Goal: Task Accomplishment & Management: Complete application form

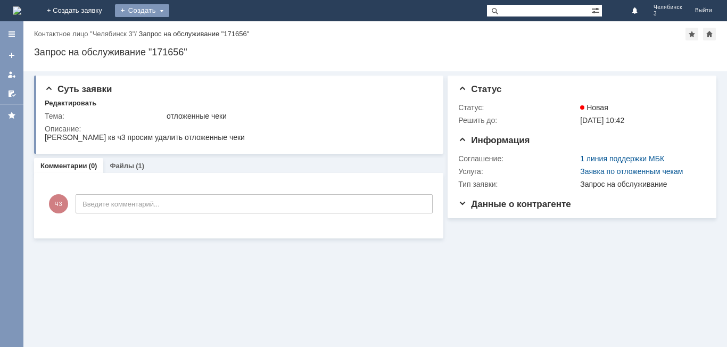
click at [169, 14] on div "Создать" at bounding box center [142, 10] width 54 height 13
click at [198, 36] on link "Заявка" at bounding box center [157, 32] width 81 height 13
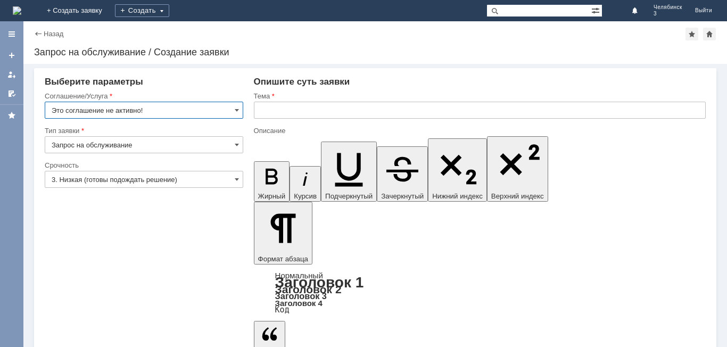
click at [196, 110] on input "Это соглашение не активно!" at bounding box center [144, 110] width 199 height 17
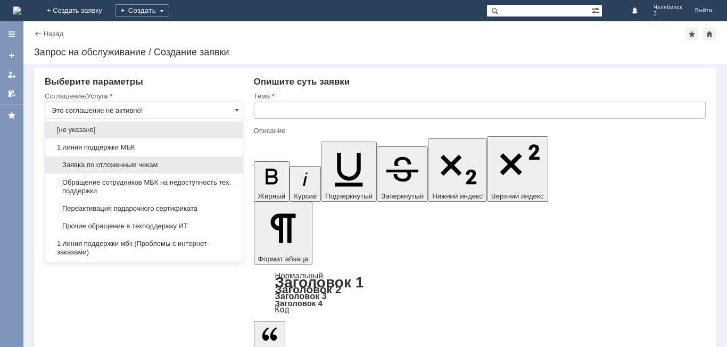
click at [185, 173] on div "Заявка по отложенным чекам" at bounding box center [144, 165] width 198 height 17
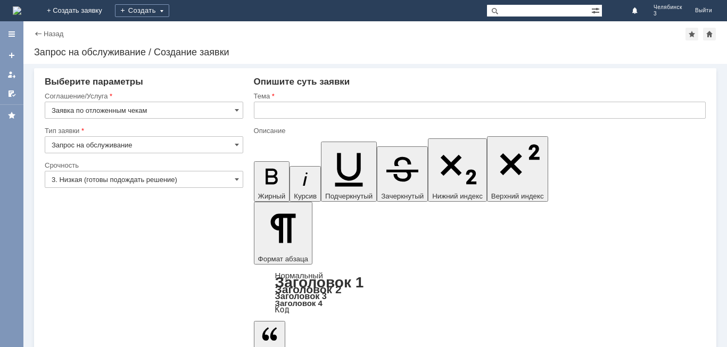
type input "Заявка по отложенным чекам"
click at [147, 146] on input "Запрос на обслуживание" at bounding box center [144, 144] width 199 height 17
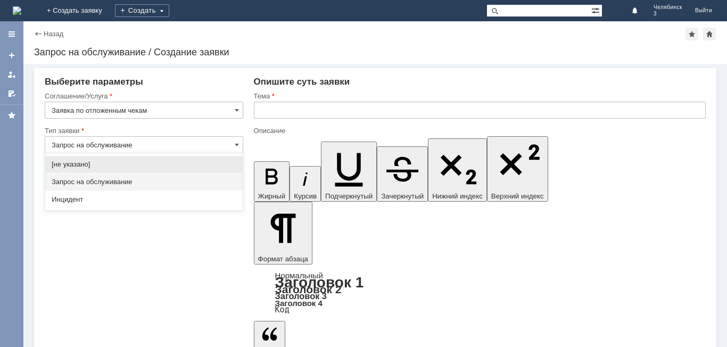
click at [272, 117] on input "text" at bounding box center [480, 110] width 452 height 17
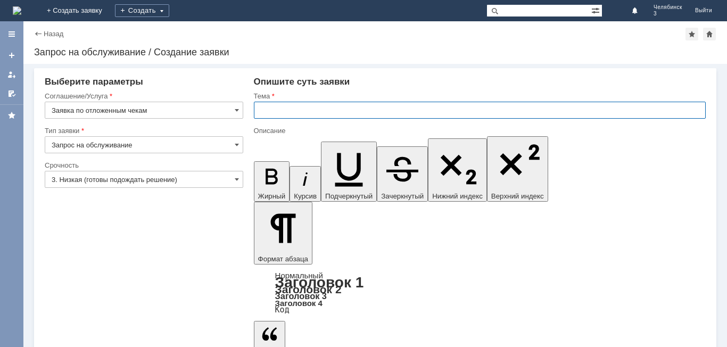
type input "Запрос на обслуживание"
type input "отложенные чеки"
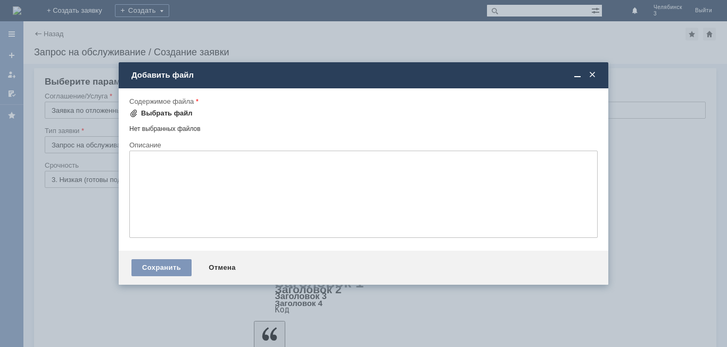
click at [167, 113] on div "Выбрать файл" at bounding box center [167, 113] width 52 height 9
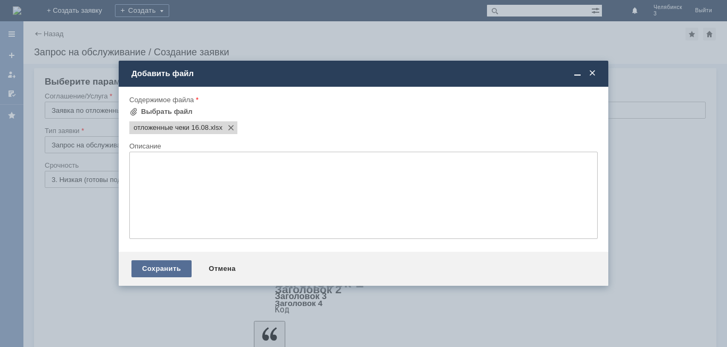
click at [161, 269] on div "Сохранить" at bounding box center [162, 268] width 60 height 17
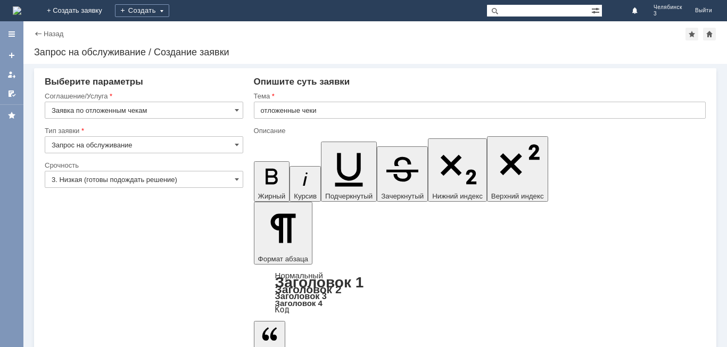
drag, startPoint x: 439, startPoint y: 2923, endPoint x: 263, endPoint y: 2947, distance: 177.9
drag, startPoint x: 460, startPoint y: 2925, endPoint x: 333, endPoint y: 2925, distance: 126.7
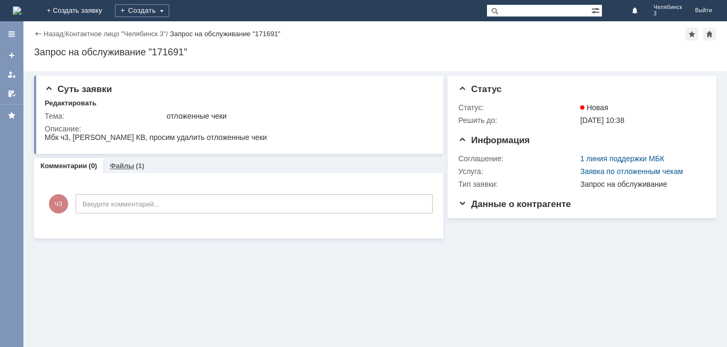
click at [140, 164] on div "(1)" at bounding box center [140, 166] width 9 height 8
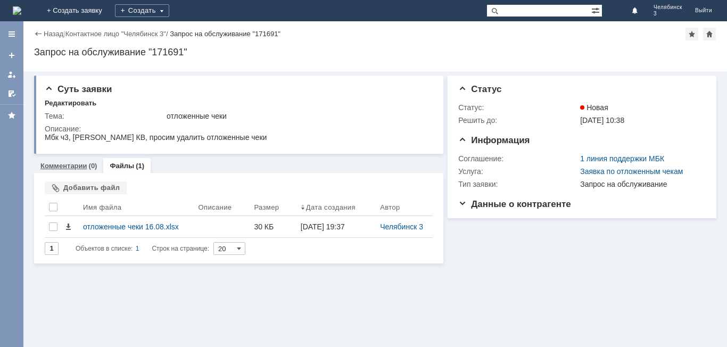
click at [93, 172] on div "Комментарии (0)" at bounding box center [68, 165] width 69 height 15
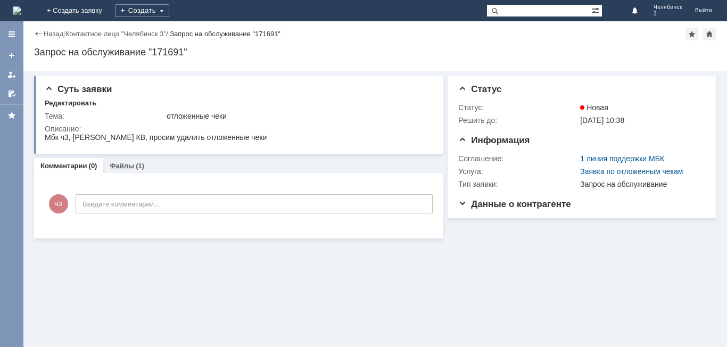
click at [119, 173] on div "Файлы (1)" at bounding box center [126, 165] width 47 height 15
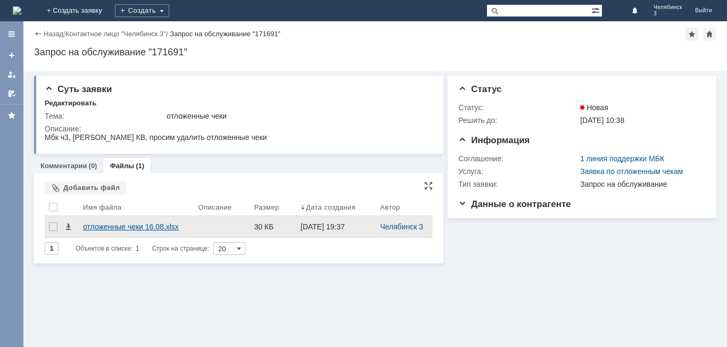
click at [141, 223] on div "отложенные чеки 16.08.xlsx" at bounding box center [136, 227] width 106 height 9
